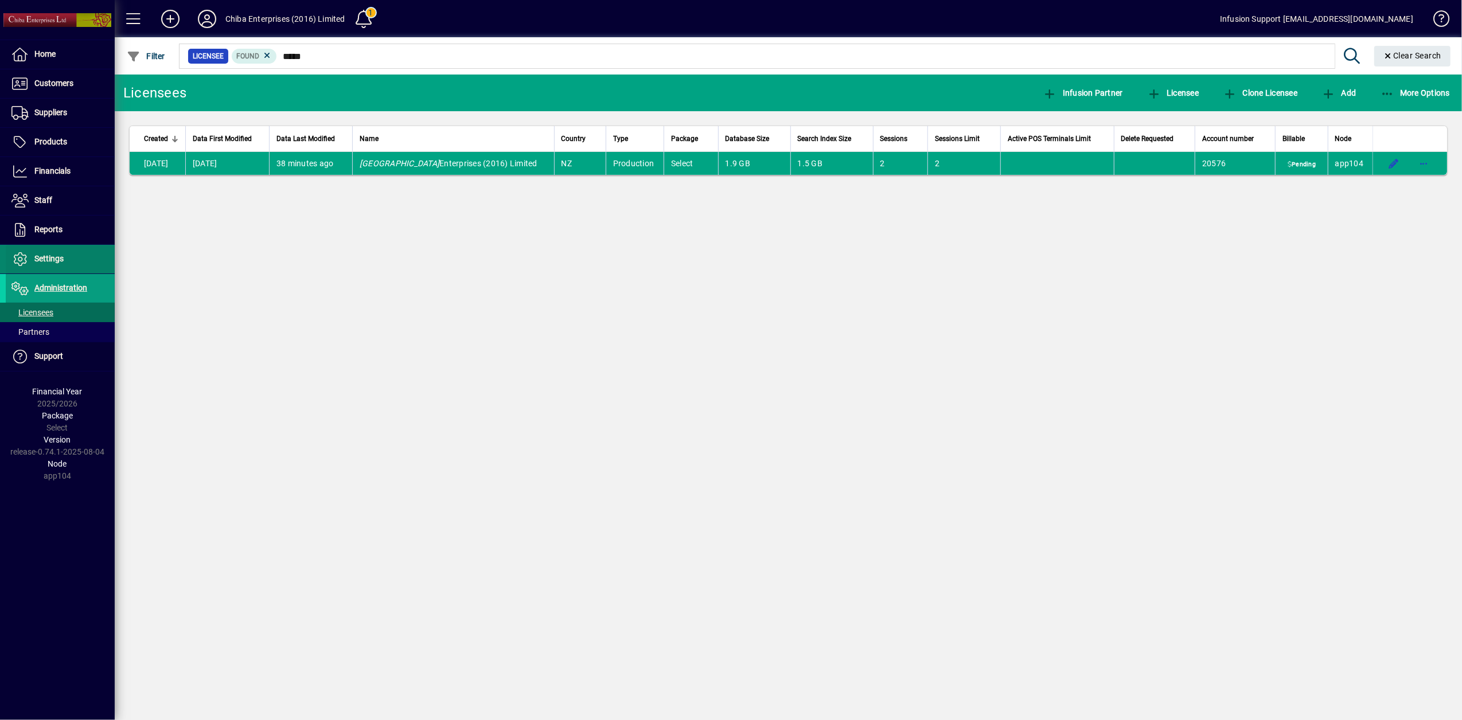
click at [40, 263] on span "Settings" at bounding box center [48, 258] width 29 height 9
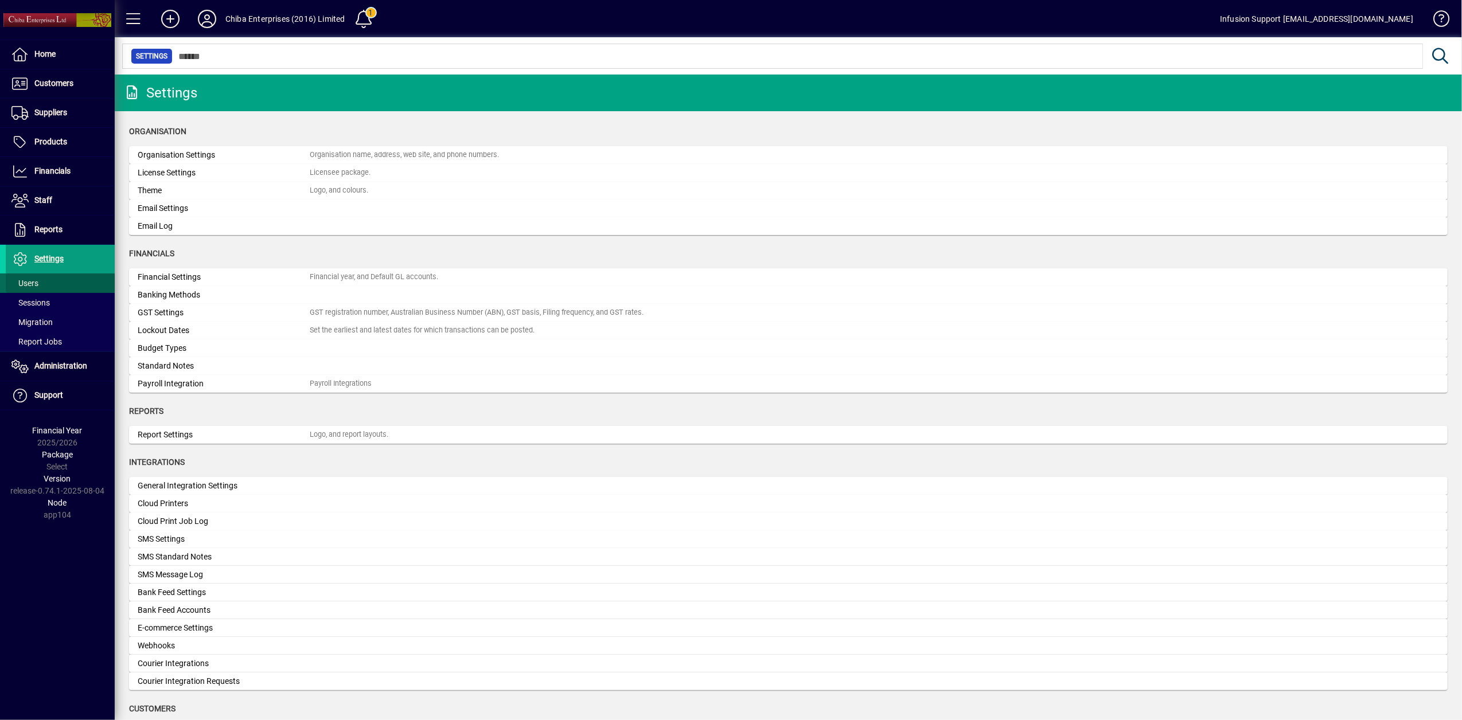
click at [42, 283] on span at bounding box center [60, 284] width 109 height 28
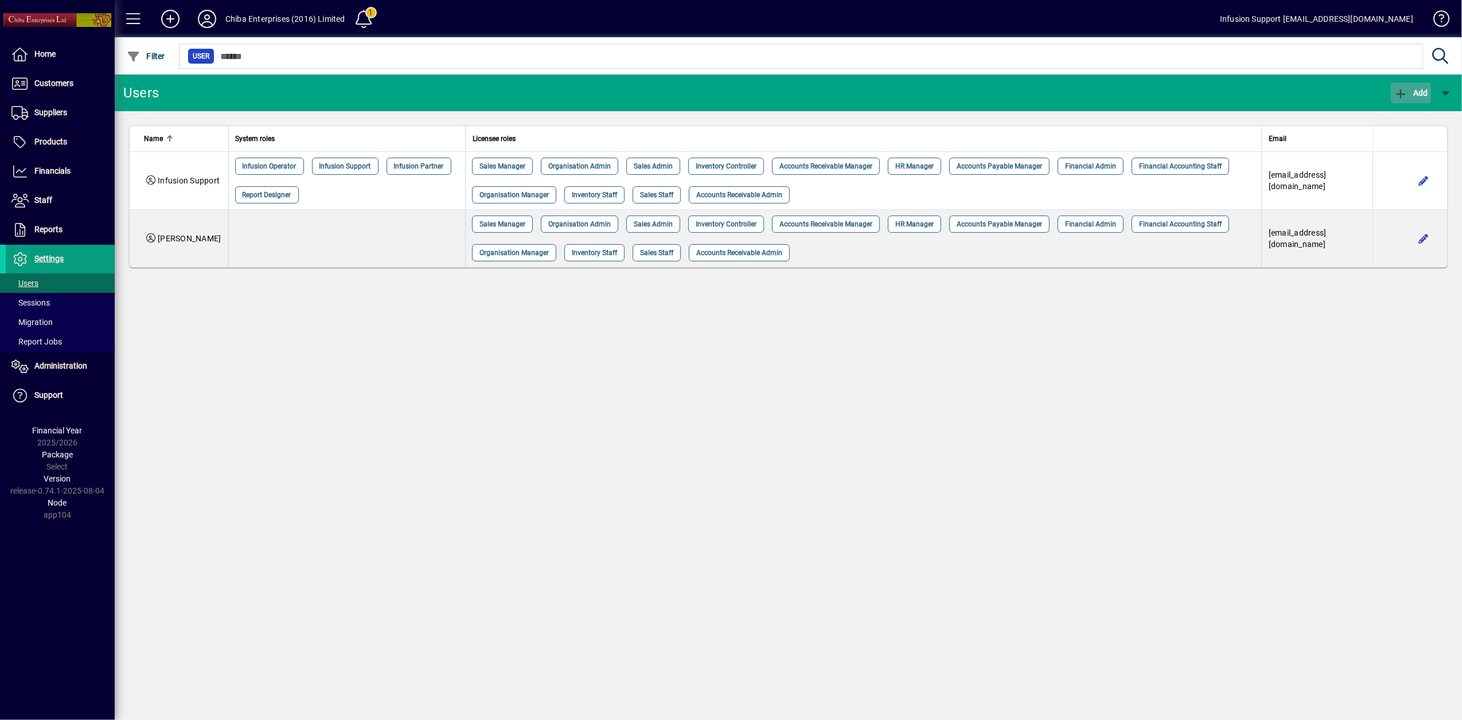
click at [1398, 94] on icon "button" at bounding box center [1401, 93] width 14 height 11
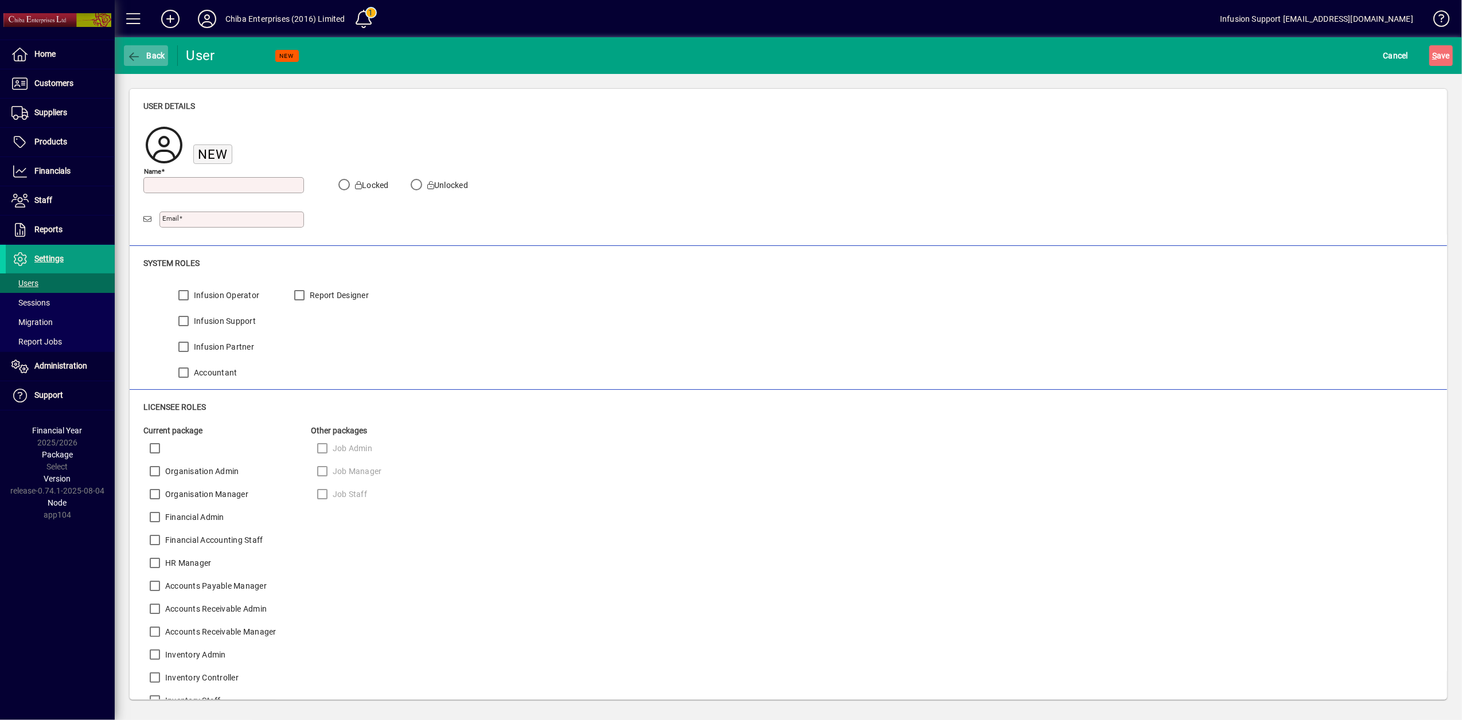
click at [135, 62] on span "button" at bounding box center [146, 56] width 44 height 28
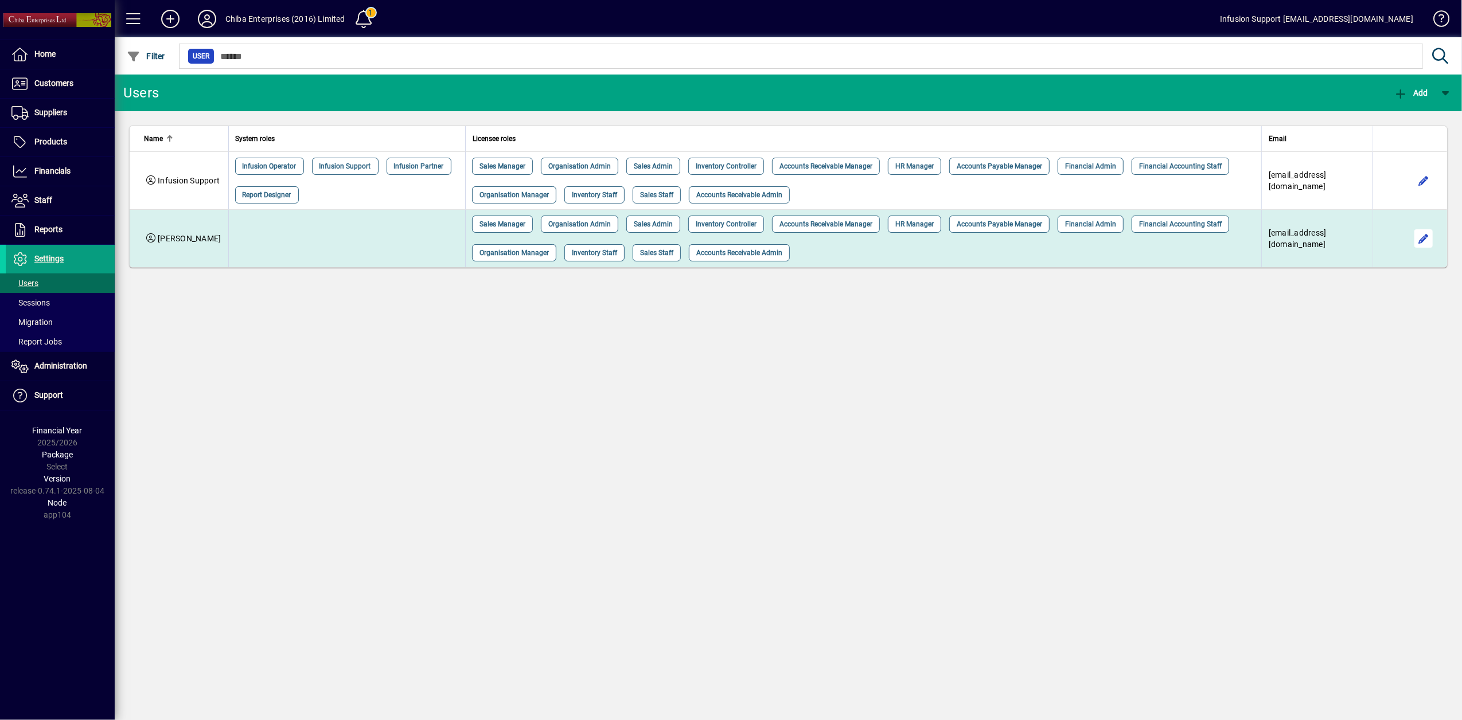
click at [1418, 237] on span "button" at bounding box center [1424, 239] width 28 height 28
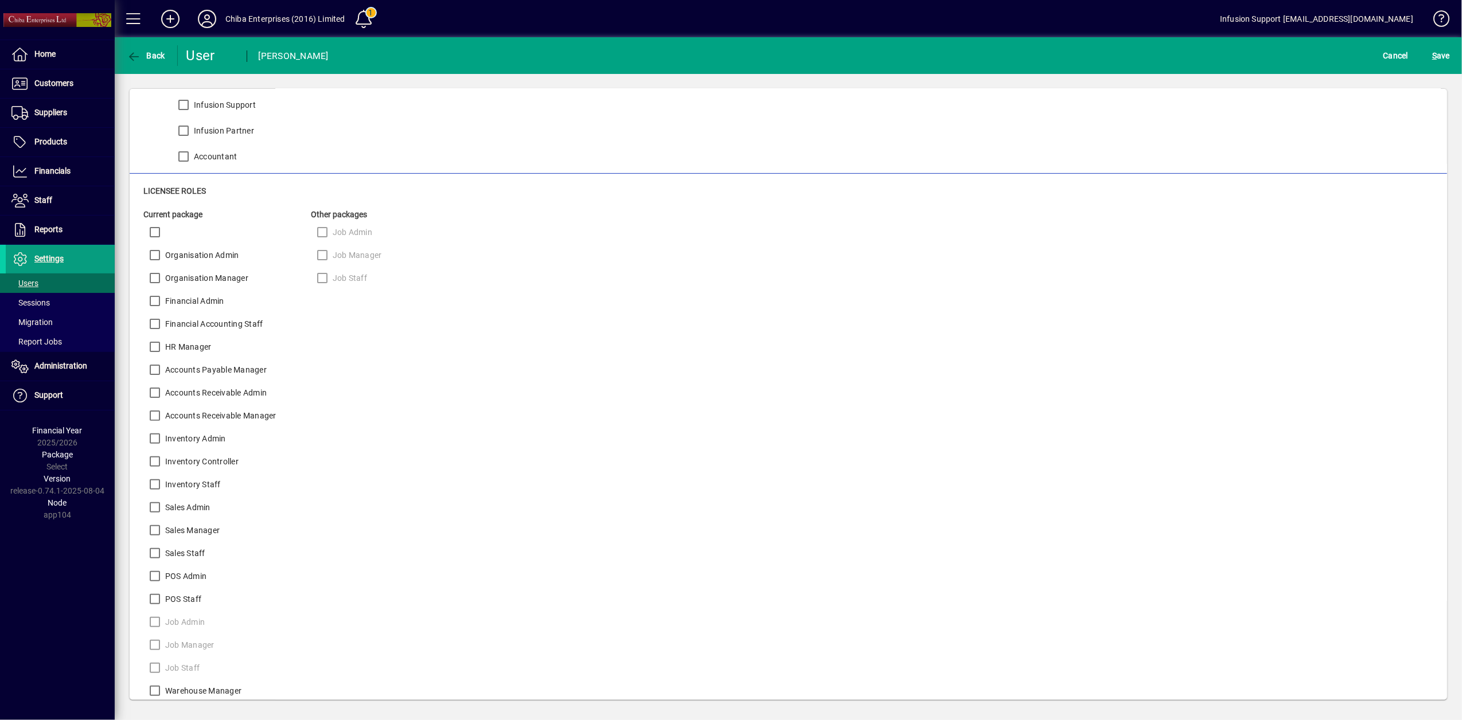
scroll to position [248, 0]
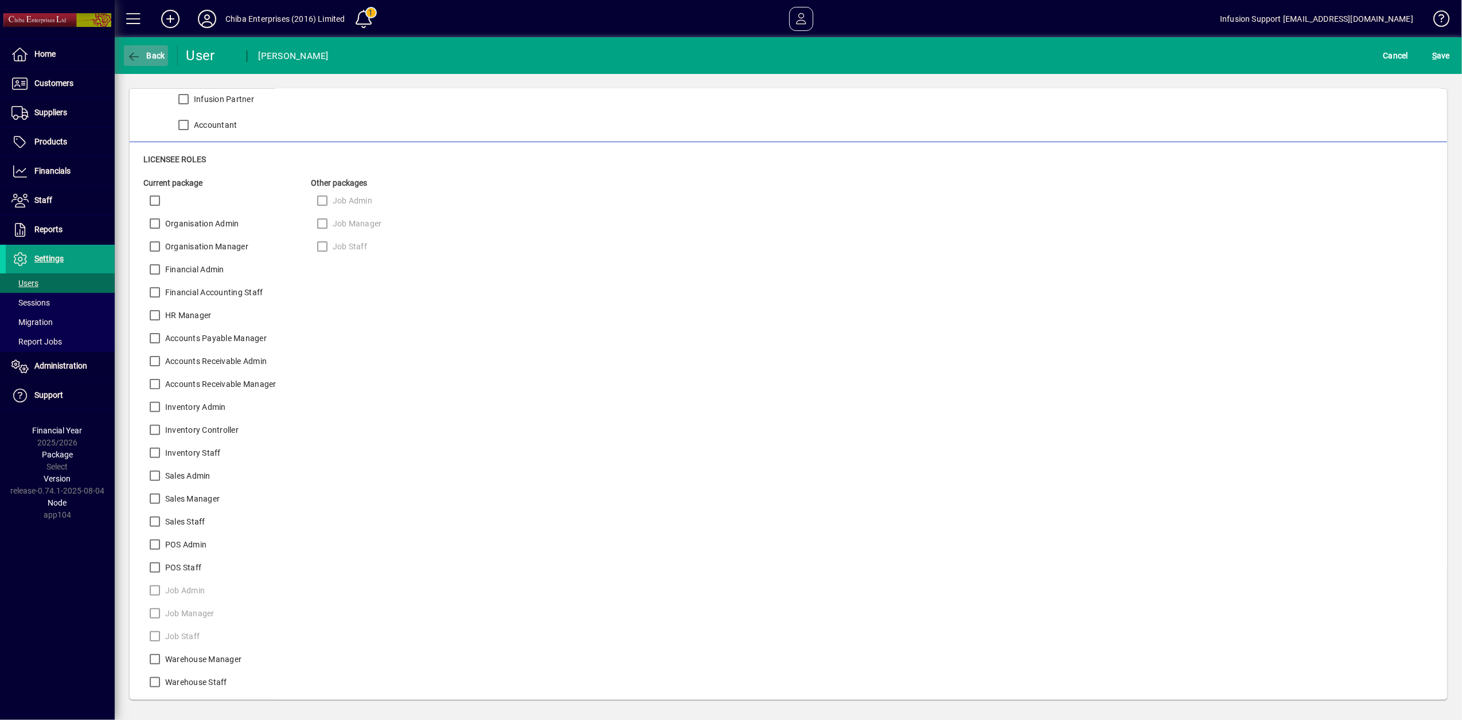
click at [136, 60] on icon "button" at bounding box center [134, 56] width 14 height 11
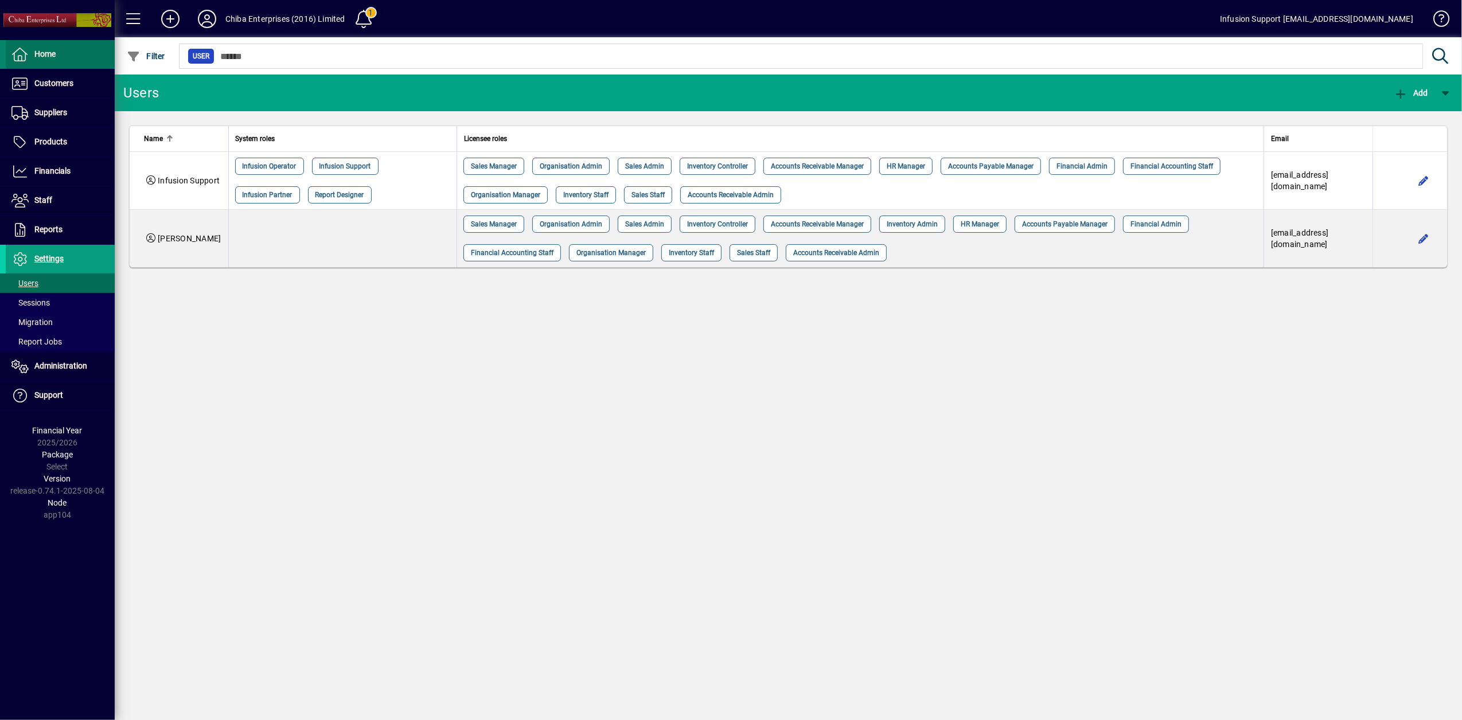
click at [65, 50] on span at bounding box center [60, 55] width 109 height 28
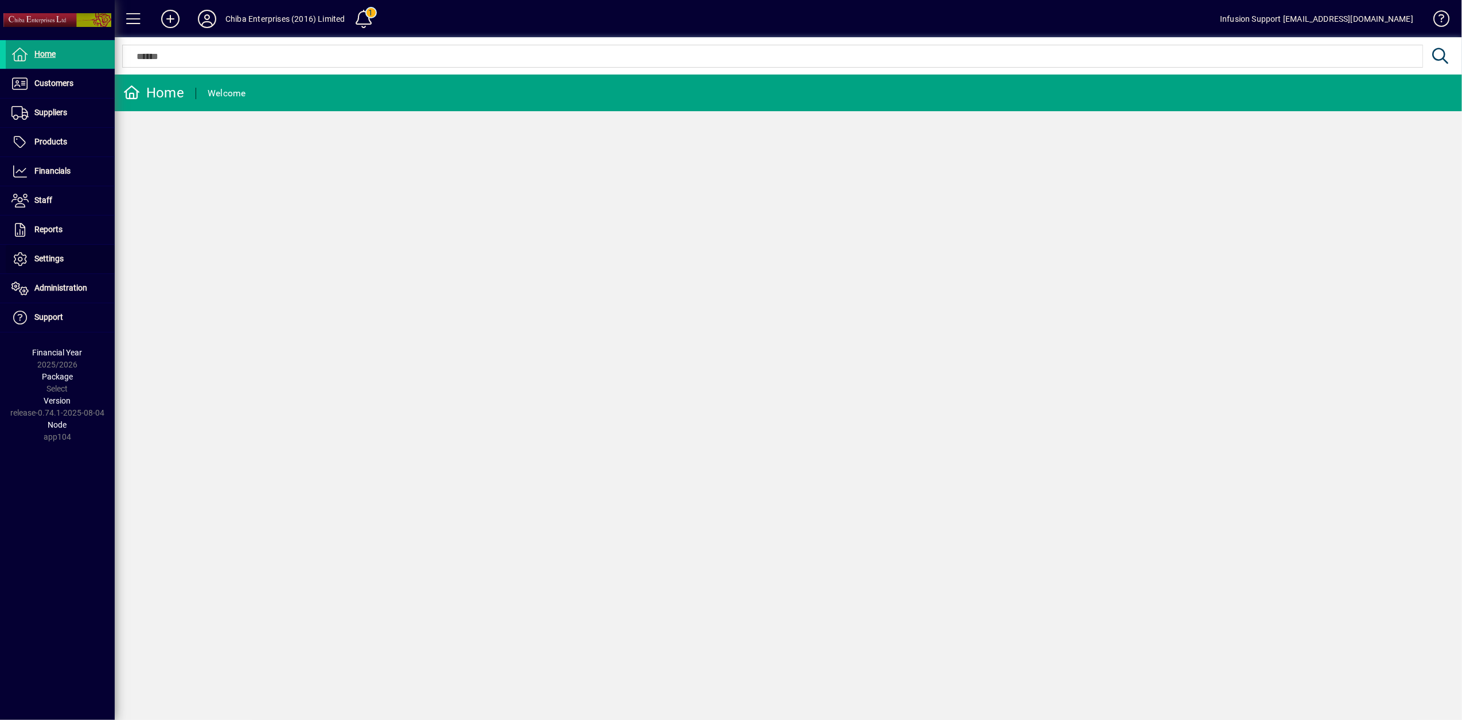
click at [53, 250] on span at bounding box center [60, 259] width 109 height 28
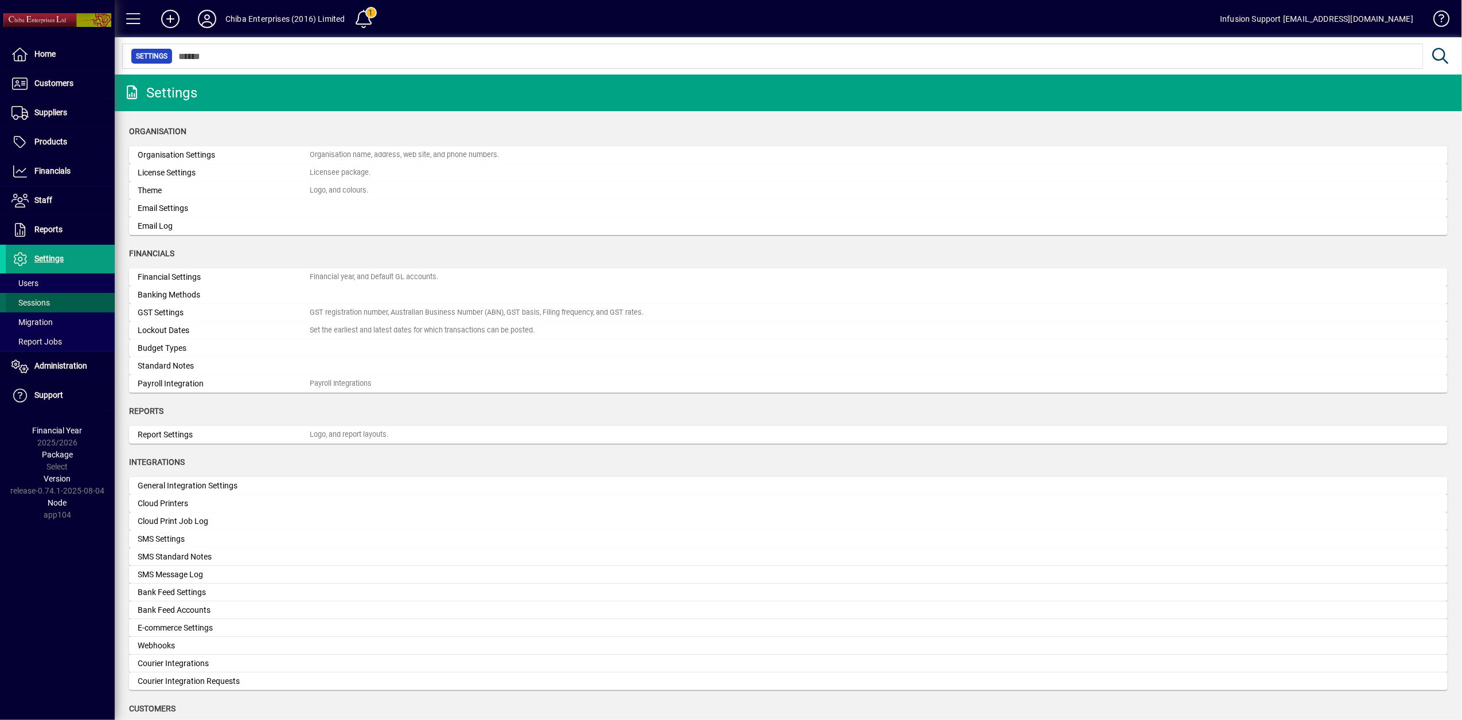
click at [33, 307] on span "Sessions" at bounding box center [30, 302] width 38 height 9
